Goal: Find specific page/section: Find specific page/section

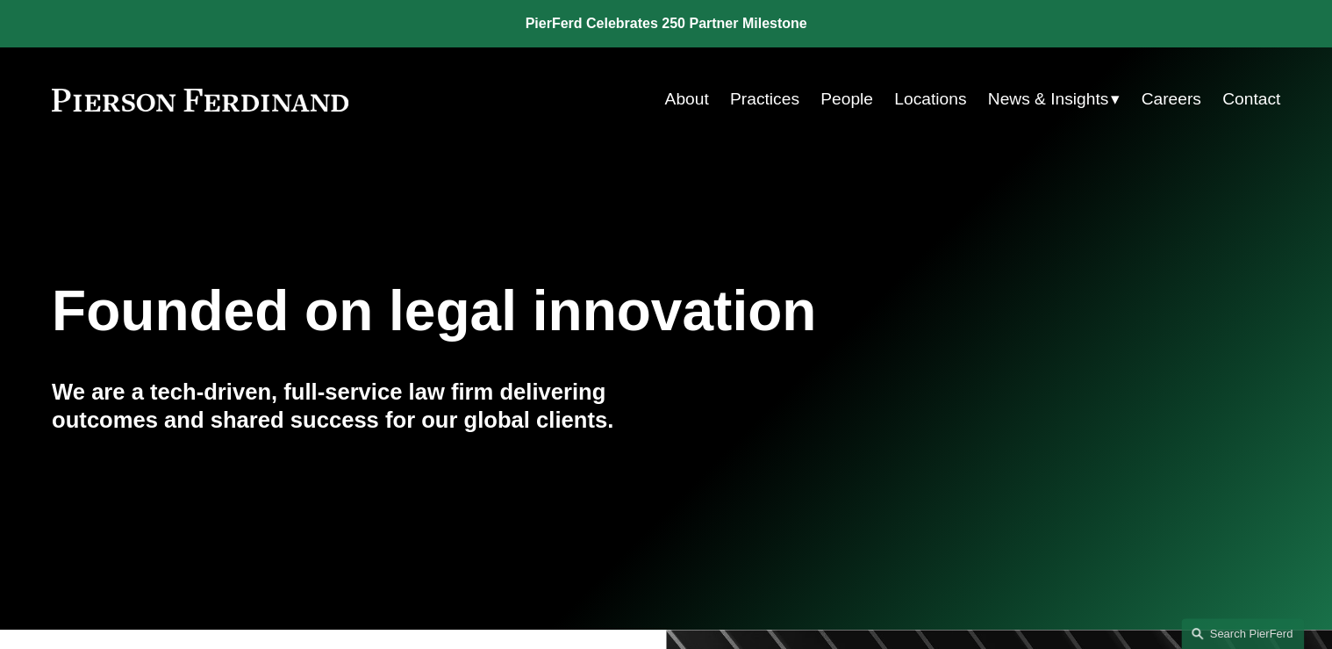
click at [916, 98] on link "Locations" at bounding box center [930, 98] width 72 height 33
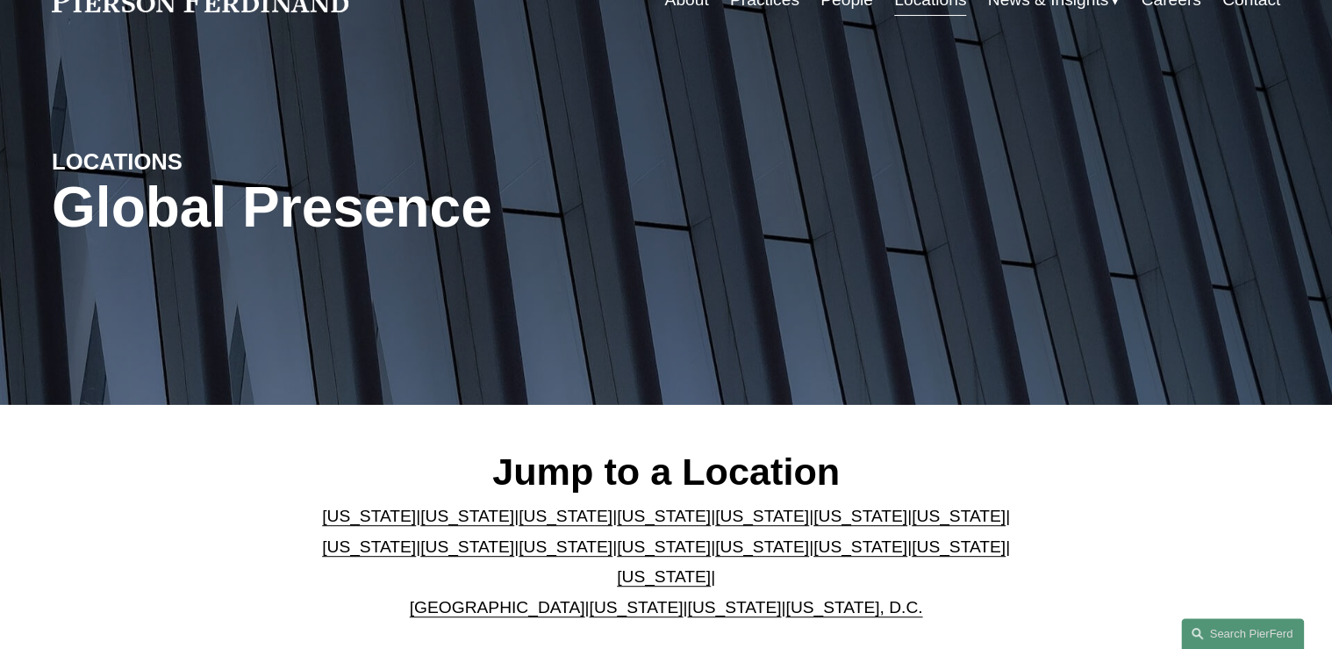
scroll to position [140, 0]
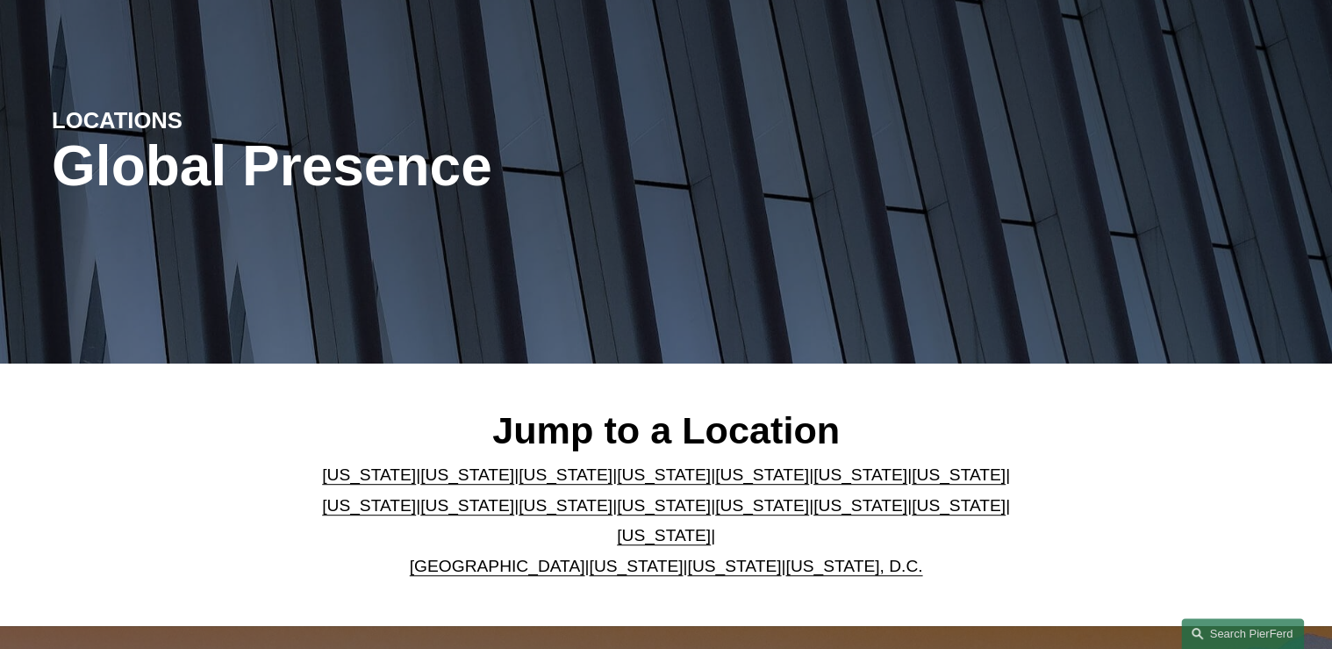
click at [617, 514] on link "[US_STATE]" at bounding box center [664, 505] width 94 height 18
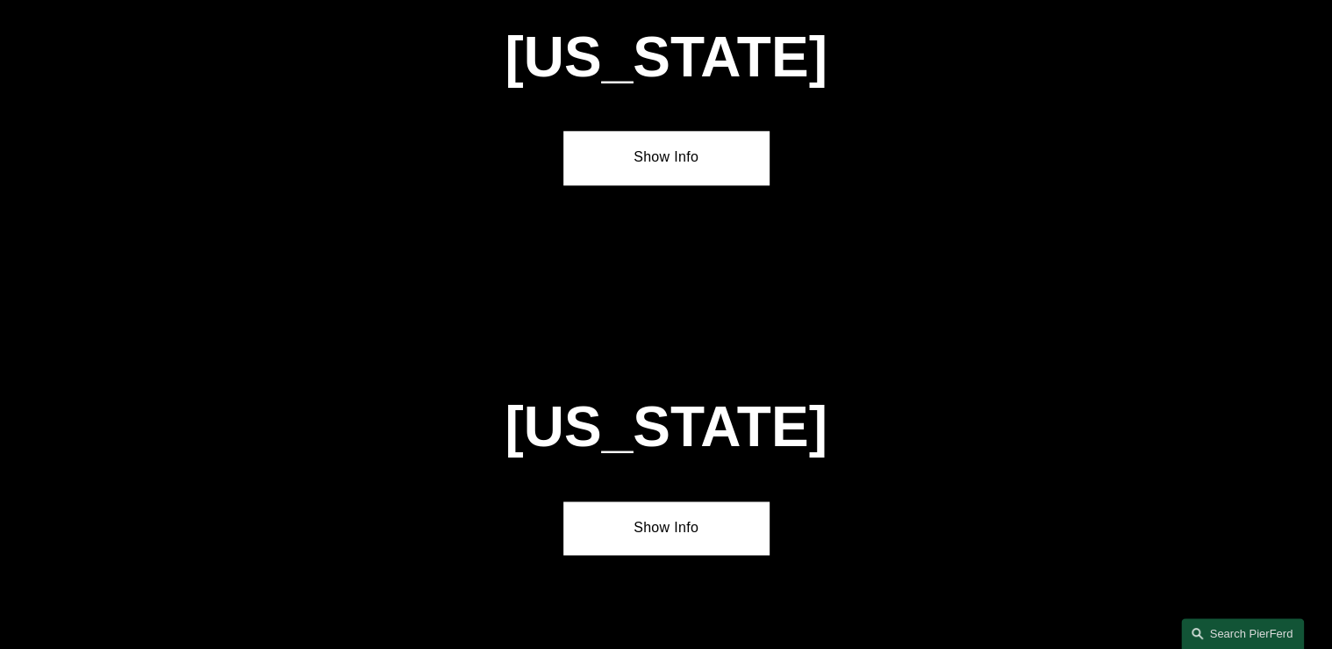
scroll to position [4450, 0]
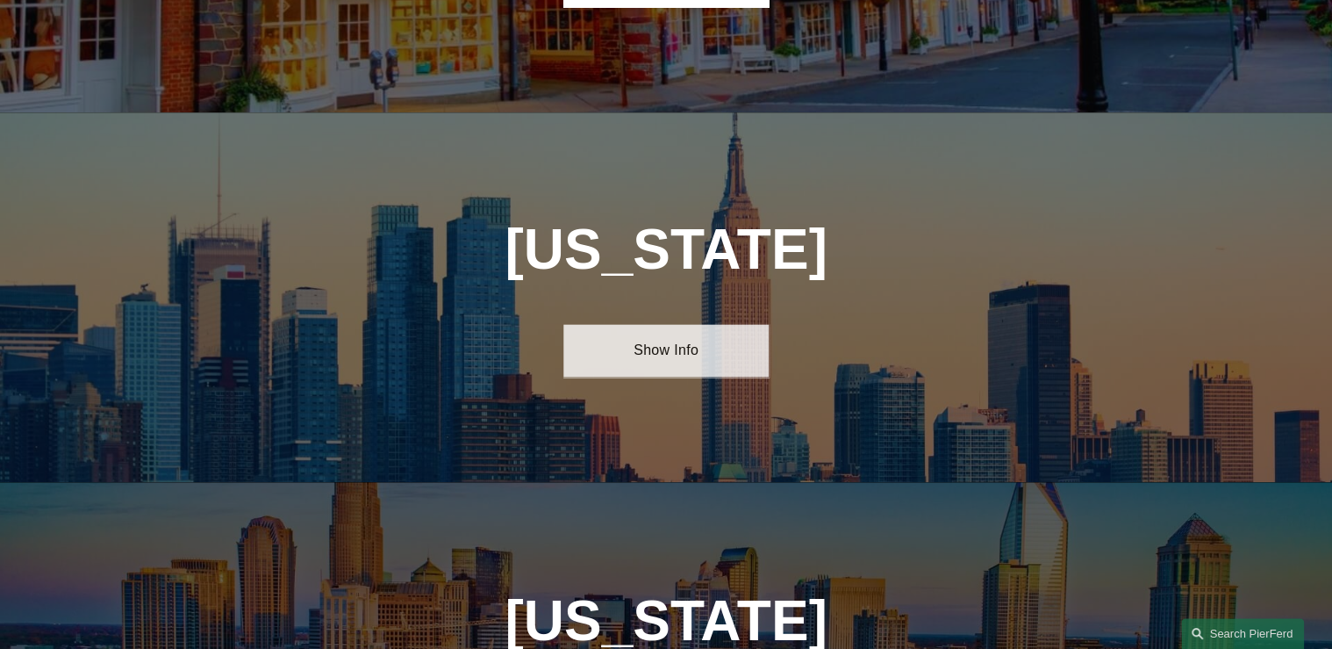
click at [701, 324] on link "Show Info" at bounding box center [665, 350] width 204 height 53
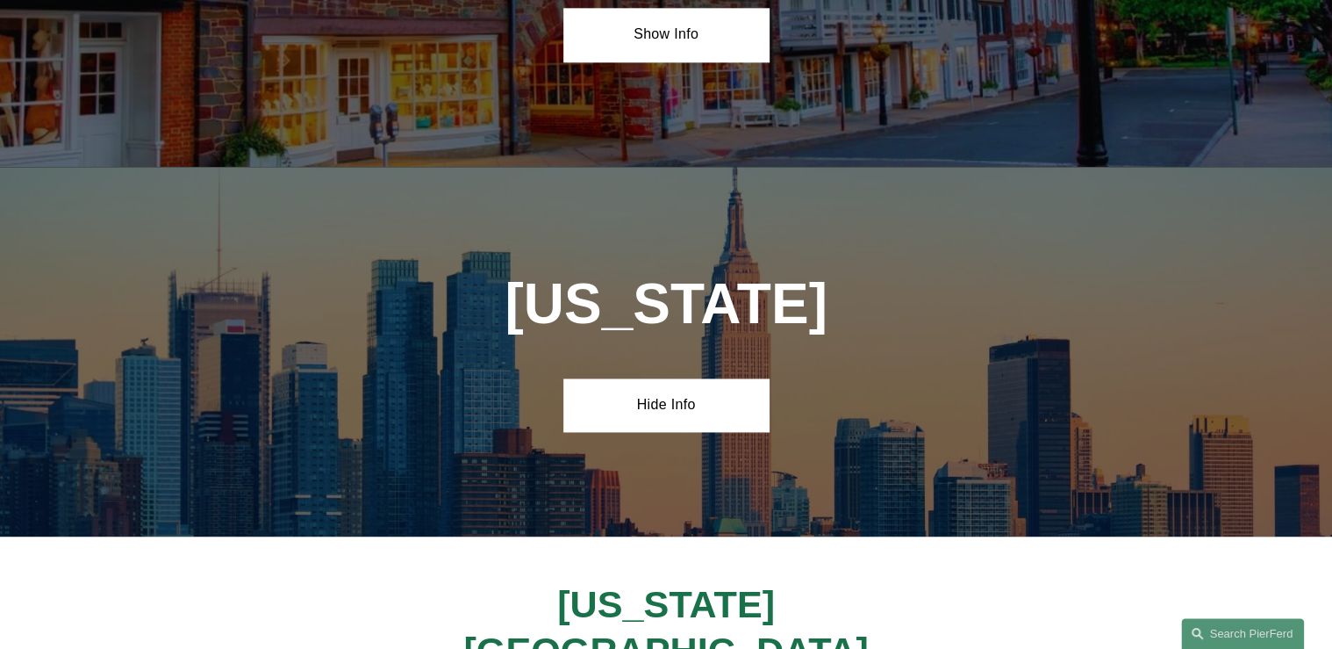
drag, startPoint x: 878, startPoint y: 282, endPoint x: 868, endPoint y: 293, distance: 14.9
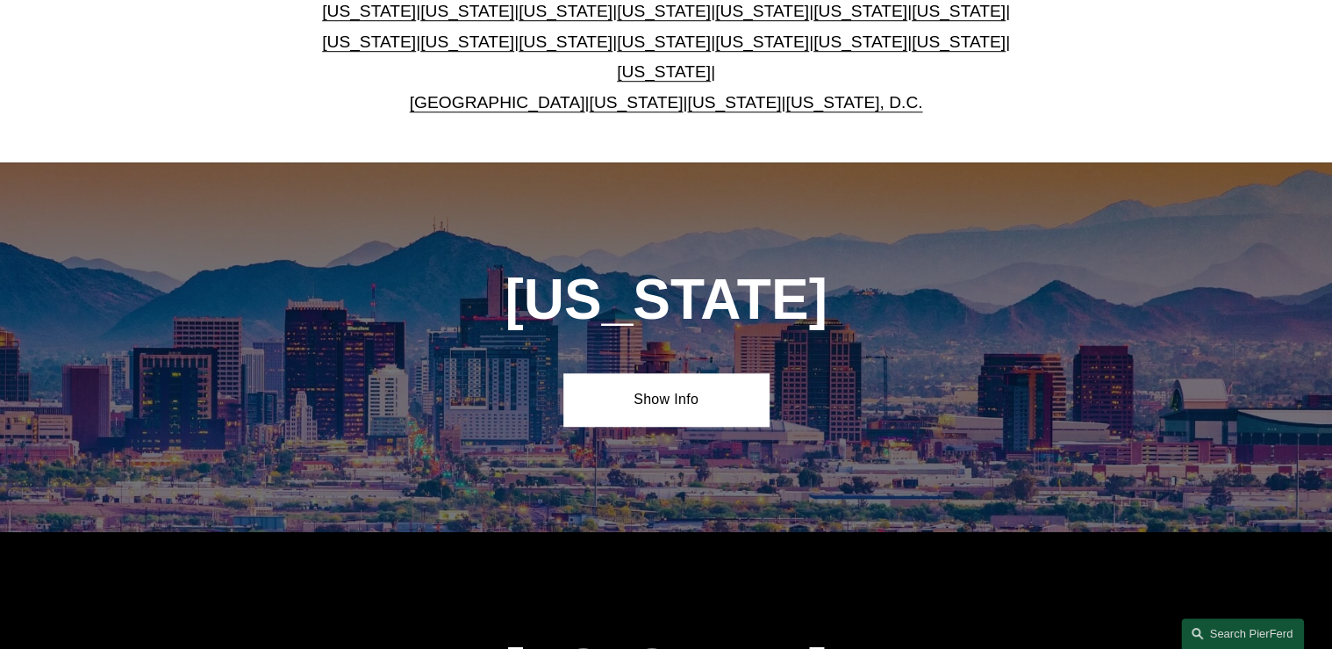
scroll to position [0, 0]
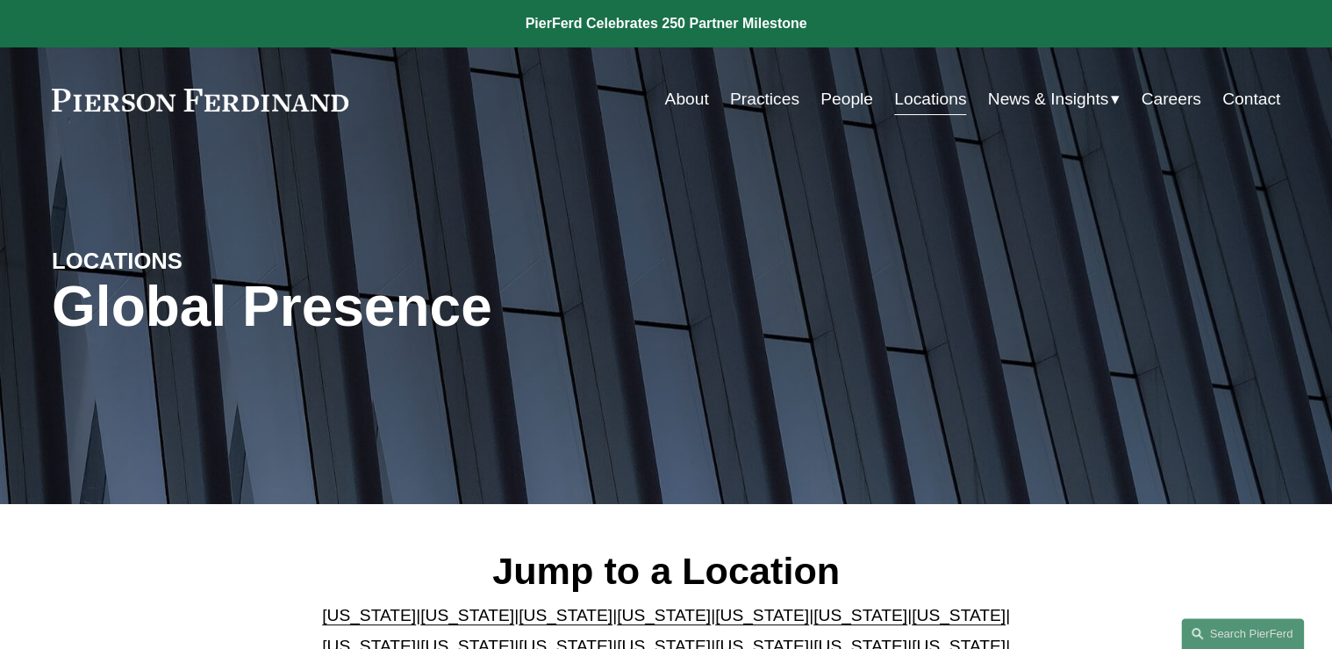
click at [830, 97] on link "People" at bounding box center [847, 98] width 53 height 33
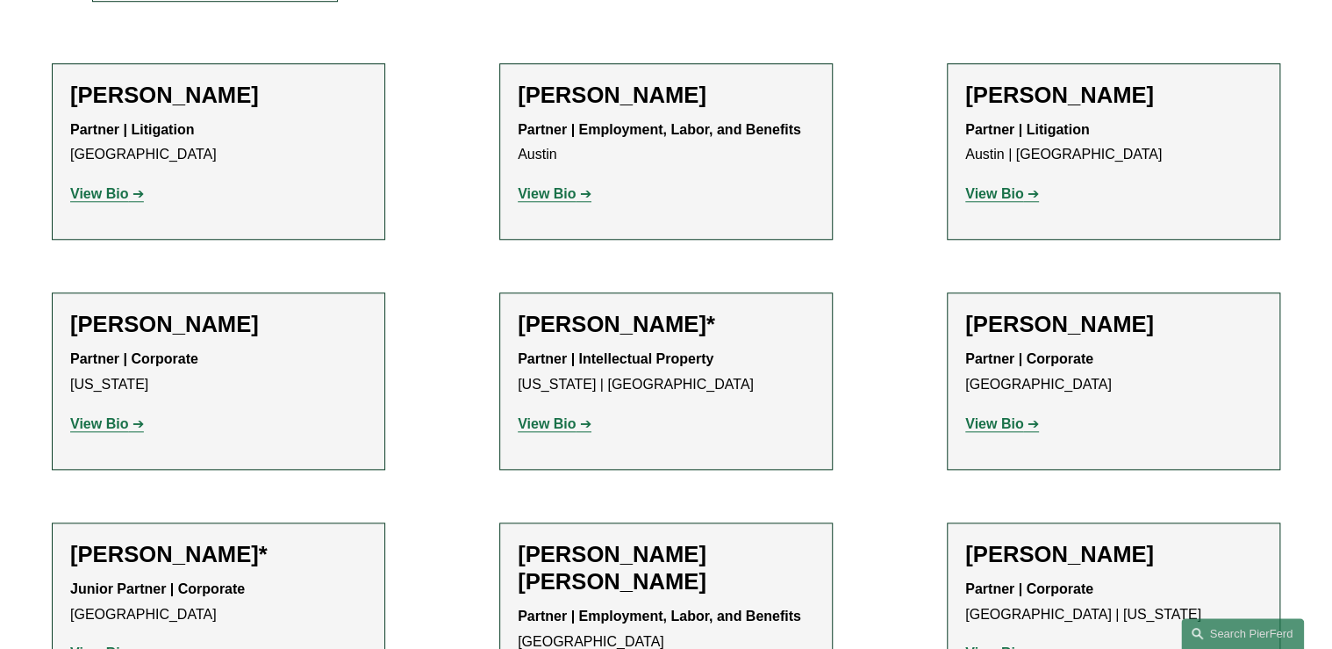
scroll to position [17738, 0]
